Goal: Task Accomplishment & Management: Complete application form

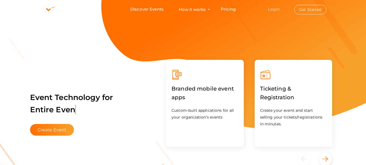
click at [274, 8] on link "Login" at bounding box center [274, 9] width 12 height 5
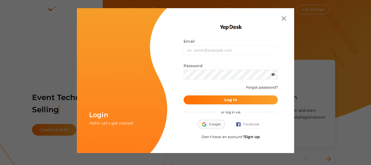
click at [216, 116] on div "or log in via" at bounding box center [230, 111] width 94 height 15
click at [215, 126] on span "Google" at bounding box center [211, 123] width 18 height 5
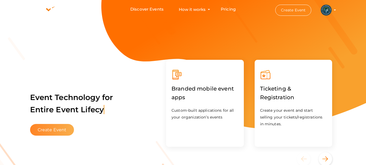
click at [61, 130] on button "Create Event" at bounding box center [52, 130] width 44 height 12
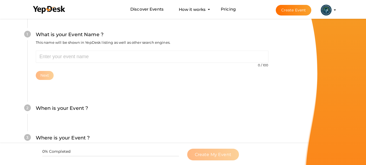
scroll to position [54, 0]
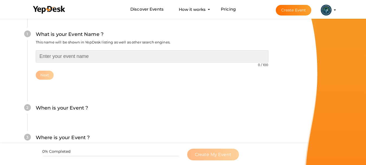
click at [76, 56] on input "text" at bounding box center [152, 56] width 233 height 12
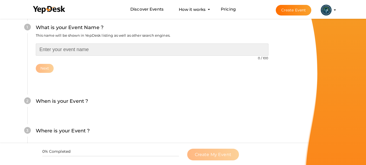
scroll to position [81, 0]
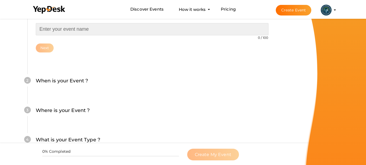
click at [71, 30] on input "text" at bounding box center [152, 29] width 233 height 12
paste input "12th Edition of International Analytical Chemistry Awards"
type input "12th Edition of International Analytical Chemistry Awards"
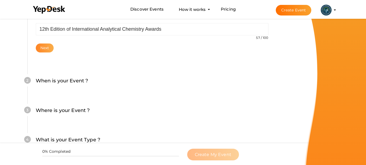
click at [47, 48] on button "Next" at bounding box center [45, 47] width 18 height 9
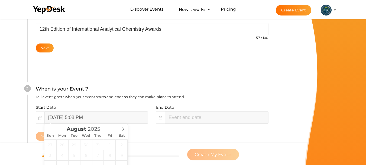
scroll to position [125, 0]
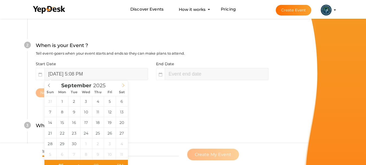
click at [124, 85] on icon at bounding box center [124, 85] width 4 height 4
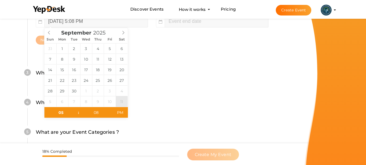
scroll to position [179, 0]
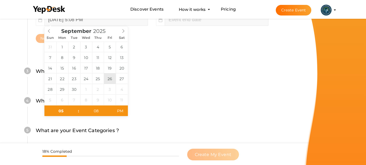
type input "[DATE] 5:08 PM"
click at [97, 112] on input "08" at bounding box center [95, 110] width 33 height 11
click at [57, 113] on input "05" at bounding box center [60, 110] width 33 height 11
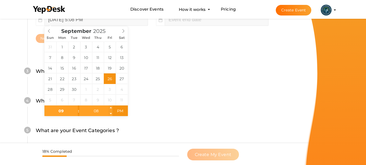
type input "09"
type input "[DATE] 9:08 PM"
click at [100, 111] on input "08" at bounding box center [95, 110] width 33 height 11
type input "00"
type input "[DATE] 9:00 AM"
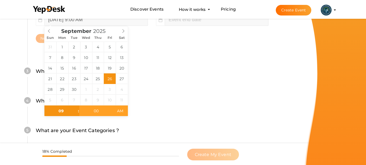
click at [115, 110] on span "AM" at bounding box center [120, 110] width 15 height 11
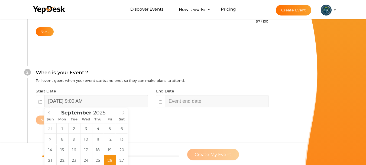
type input "11"
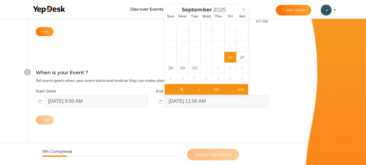
click at [184, 97] on input "[DATE] 11:00 AM" at bounding box center [217, 101] width 104 height 12
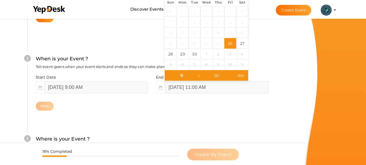
scroll to position [125, 0]
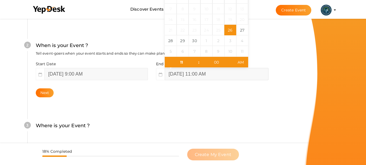
type input "[DATE] 11:00 AM"
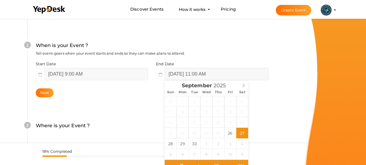
click at [217, 74] on input "[DATE] 11:00 AM" at bounding box center [217, 74] width 104 height 12
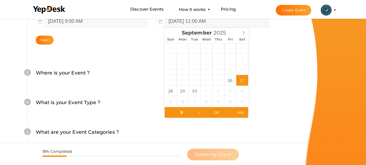
scroll to position [179, 0]
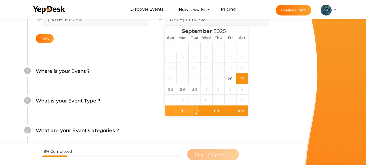
click at [184, 110] on input "11" at bounding box center [181, 110] width 33 height 11
type input "05"
type input "[DATE] 5:00 PM"
drag, startPoint x: 242, startPoint y: 109, endPoint x: 239, endPoint y: 110, distance: 3.0
click at [242, 108] on span "PM" at bounding box center [241, 110] width 15 height 11
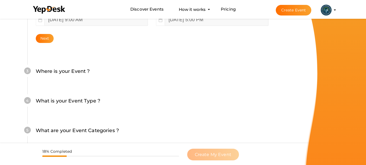
drag, startPoint x: 47, startPoint y: 39, endPoint x: 70, endPoint y: 56, distance: 28.8
click at [46, 39] on button "Next" at bounding box center [45, 38] width 18 height 9
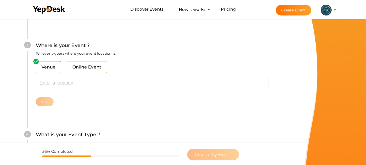
click at [88, 68] on span "Online Event" at bounding box center [87, 67] width 40 height 12
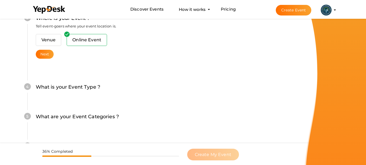
click at [49, 59] on div "3 Where is your Event ? Tell event-goers where your event location is. Venue On…" at bounding box center [152, 36] width 250 height 77
click at [47, 57] on button "Next" at bounding box center [45, 54] width 18 height 9
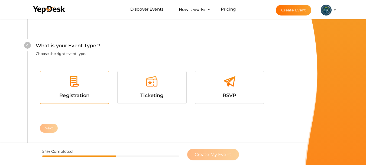
scroll to position [290, 0]
click at [89, 83] on div at bounding box center [74, 83] width 61 height 16
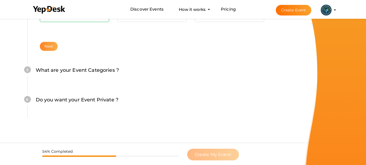
click at [52, 49] on button "Next" at bounding box center [49, 46] width 18 height 9
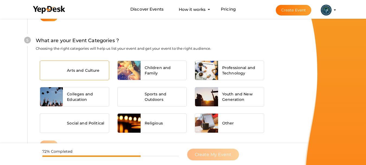
scroll to position [404, 0]
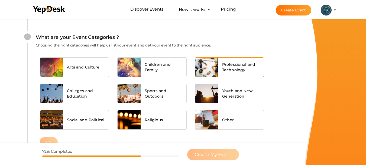
click at [229, 66] on span "Professional and Technology" at bounding box center [241, 67] width 38 height 11
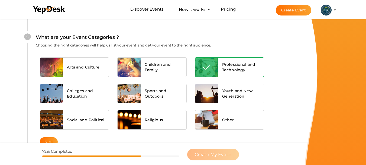
click at [81, 95] on span "Colleges and Education" at bounding box center [86, 93] width 38 height 11
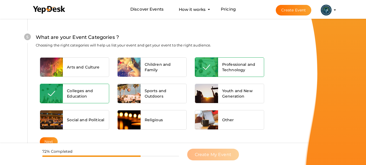
click at [88, 89] on span "Colleges and Education" at bounding box center [86, 93] width 38 height 11
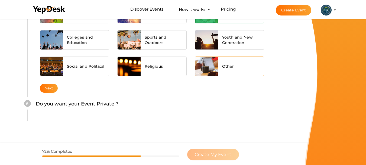
scroll to position [458, 0]
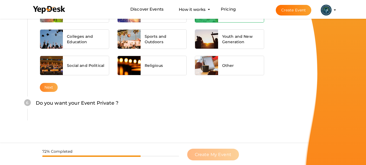
click at [46, 88] on button "Next" at bounding box center [49, 87] width 18 height 9
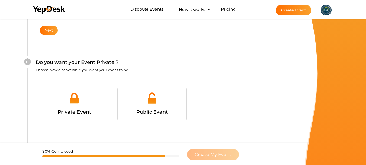
scroll to position [524, 0]
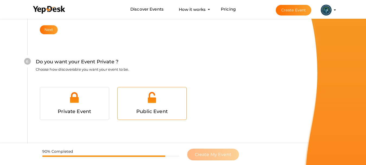
click at [162, 106] on div at bounding box center [152, 99] width 61 height 16
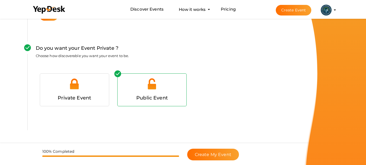
scroll to position [552, 0]
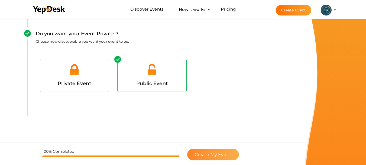
click at [226, 152] on span "Create My Event" at bounding box center [213, 154] width 37 height 5
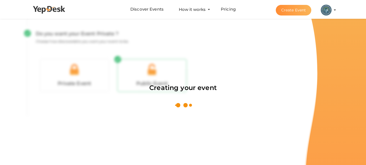
scroll to position [81, 0]
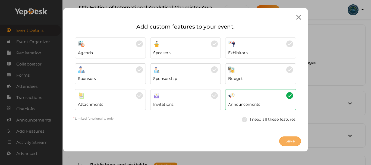
click at [291, 137] on button "Save" at bounding box center [290, 140] width 22 height 9
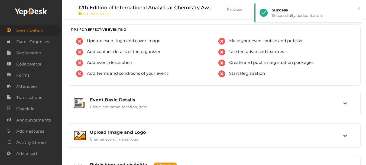
scroll to position [54, 0]
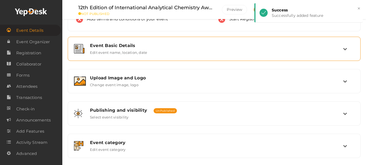
click at [165, 56] on div "Event Basic Details Edit event name, location, date" at bounding box center [214, 49] width 287 height 18
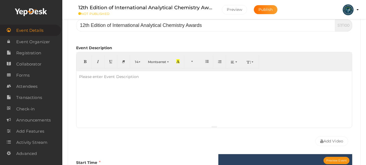
scroll to position [109, 0]
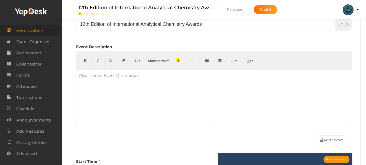
click at [151, 84] on div at bounding box center [214, 97] width 276 height 54
paste div
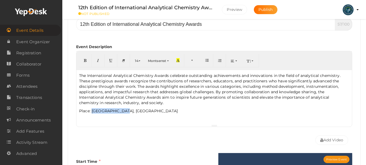
drag, startPoint x: 122, startPoint y: 111, endPoint x: 92, endPoint y: 112, distance: 29.6
click at [92, 112] on p "Place: [GEOGRAPHIC_DATA], [GEOGRAPHIC_DATA]" at bounding box center [214, 110] width 270 height 5
click at [106, 113] on p "Place: [GEOGRAPHIC_DATA], [GEOGRAPHIC_DATA]" at bounding box center [214, 110] width 270 height 5
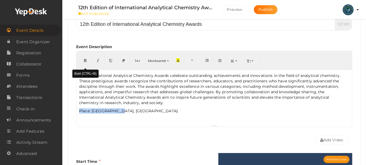
click at [86, 62] on icon "button" at bounding box center [85, 60] width 3 height 4
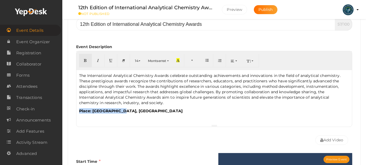
click at [139, 114] on div "The International Analytical Chemistry Awards celebrate outstanding achievement…" at bounding box center [214, 97] width 276 height 54
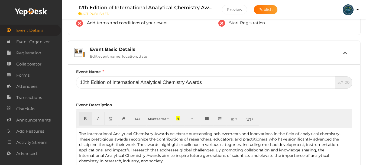
scroll to position [0, 0]
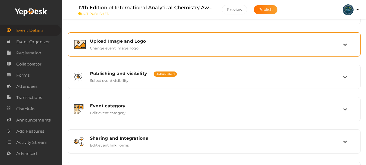
click at [160, 46] on div "Upload Image and Logo Change event image, logo" at bounding box center [214, 45] width 257 height 12
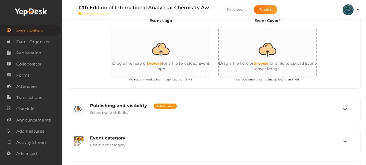
scroll to position [140, 0]
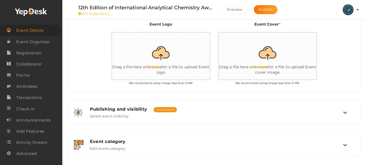
click at [161, 52] on input "file" at bounding box center [166, 56] width 109 height 47
type input "C:\fakepath\logo-150x150.webp"
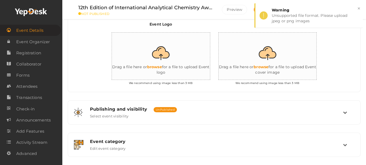
click at [160, 58] on input "file" at bounding box center [166, 56] width 109 height 47
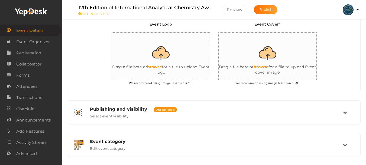
click at [268, 55] on input "file" at bounding box center [273, 56] width 109 height 47
type input "C:\fakepath\anc banner.jpg"
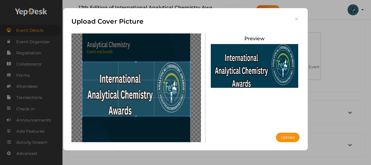
drag, startPoint x: 169, startPoint y: 90, endPoint x: 171, endPoint y: 85, distance: 4.9
click at [171, 85] on span at bounding box center [136, 89] width 108 height 54
click at [285, 137] on button "Upload" at bounding box center [288, 136] width 24 height 9
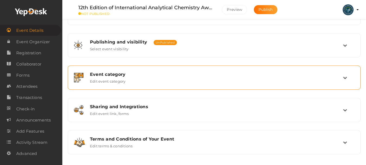
scroll to position [210, 0]
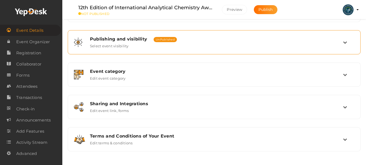
click at [212, 46] on div "Publishing and visibility Published UnPublished Select event visibility" at bounding box center [214, 42] width 257 height 12
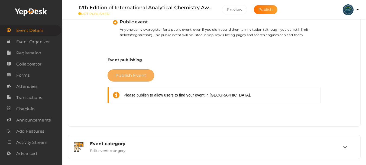
click at [140, 74] on span "Publish Event" at bounding box center [131, 75] width 31 height 5
click at [123, 74] on span "Publish Event" at bounding box center [131, 75] width 31 height 5
click at [138, 77] on span "Publish Event" at bounding box center [131, 75] width 31 height 5
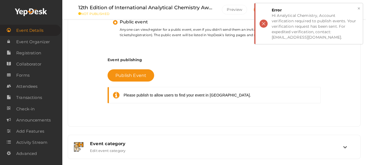
click at [262, 24] on div "× Error Hi Analytical Chemistry, Account verification required to publish event…" at bounding box center [309, 23] width 109 height 41
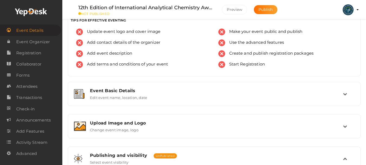
scroll to position [0, 0]
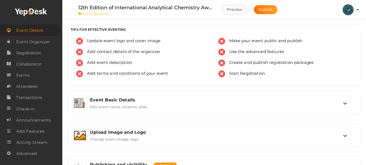
click at [239, 9] on button "Preview" at bounding box center [234, 9] width 25 height 9
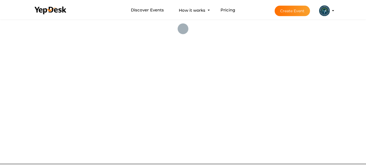
scroll to position [17, 0]
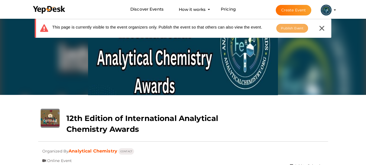
click at [289, 28] on span "Publish Event" at bounding box center [292, 28] width 23 height 4
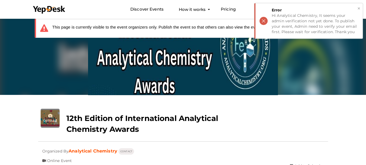
click at [359, 9] on button "×" at bounding box center [360, 8] width 4 height 6
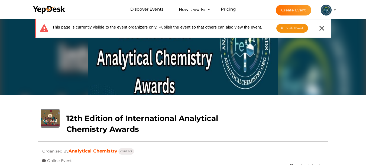
click at [333, 10] on button "Analytical Chemistry analyticalchemistry25@gmail.com Personal Profile My Events…" at bounding box center [327, 9] width 14 height 11
click at [335, 9] on li "Create Event Analytical Chemistry analyticalchemistry25@gmail.com Personal Prof…" at bounding box center [301, 10] width 72 height 20
